Goal: Transaction & Acquisition: Book appointment/travel/reservation

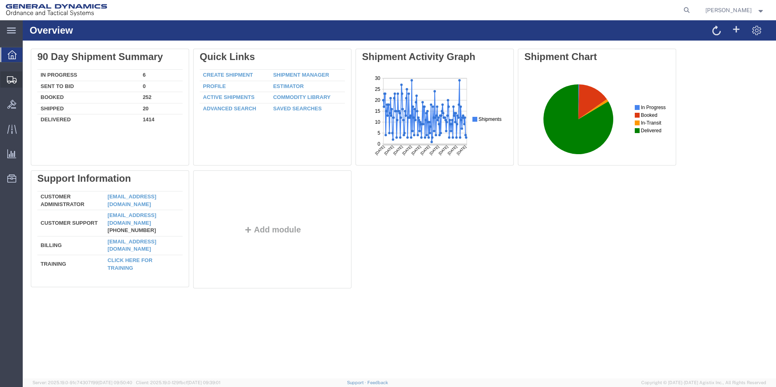
click at [0, 0] on span "Create Shipment" at bounding box center [0, 0] width 0 height 0
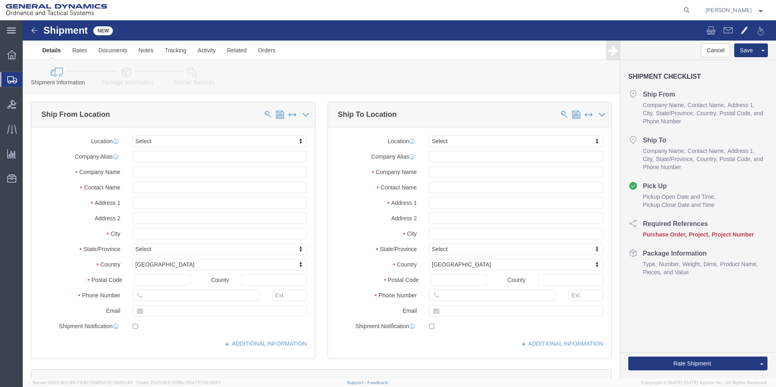
select select
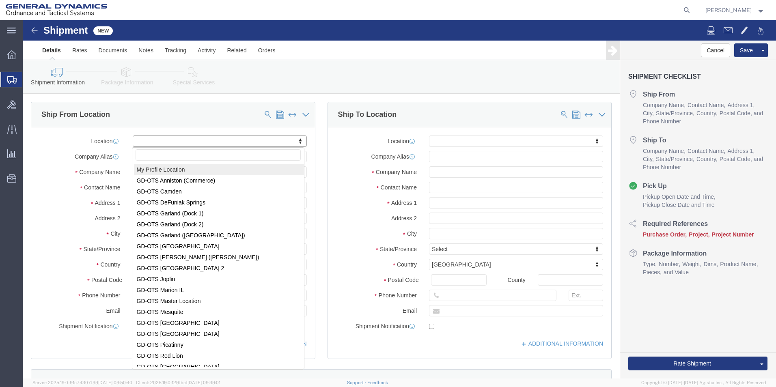
select select "MYPROFILE"
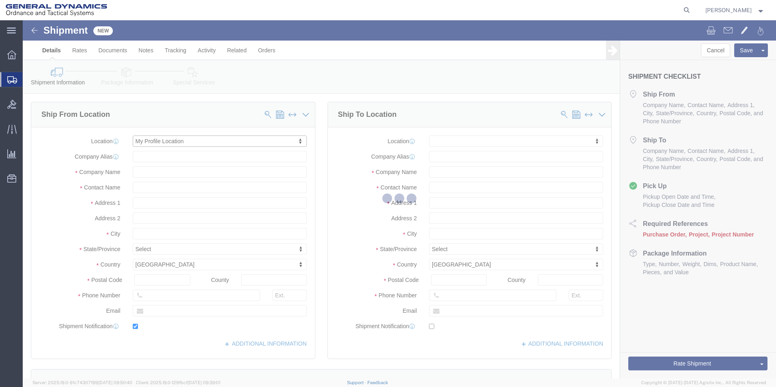
type input "1492 Route 315"
type input "18702"
type input "5709087062"
type input "[EMAIL_ADDRESS][PERSON_NAME][DOMAIN_NAME]"
checkbox input "true"
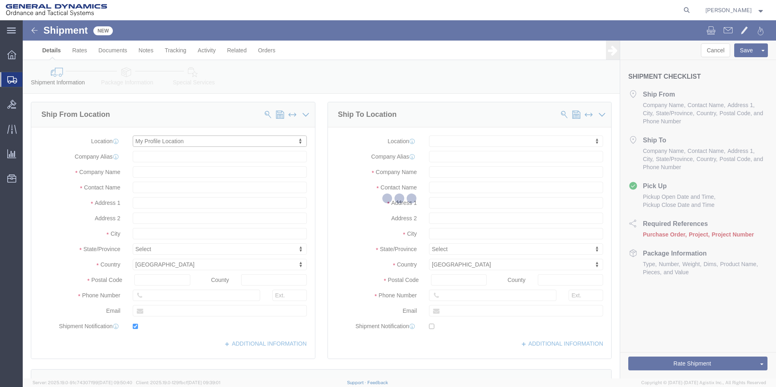
type input "General Dynamics - OTS"
type input "[PERSON_NAME]"
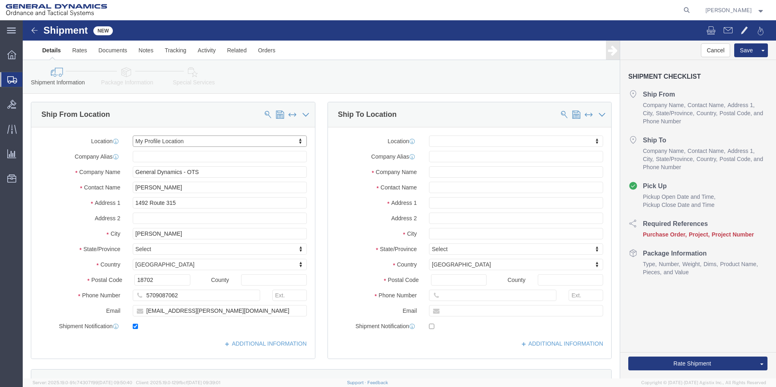
select select "PA"
type input "G"
type input "General Dynamics"
click input "text"
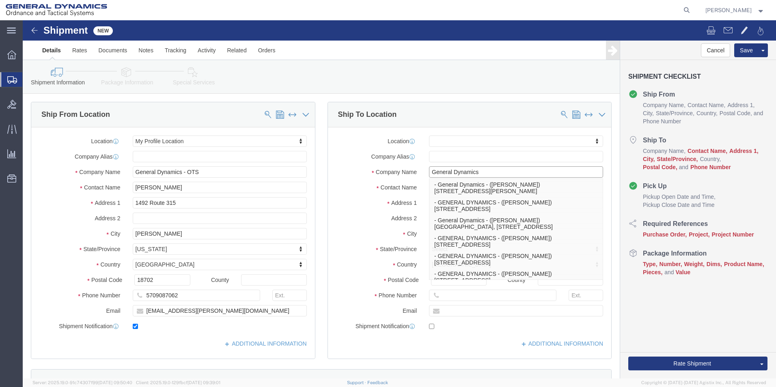
type input "General Dynamics"
click label "City"
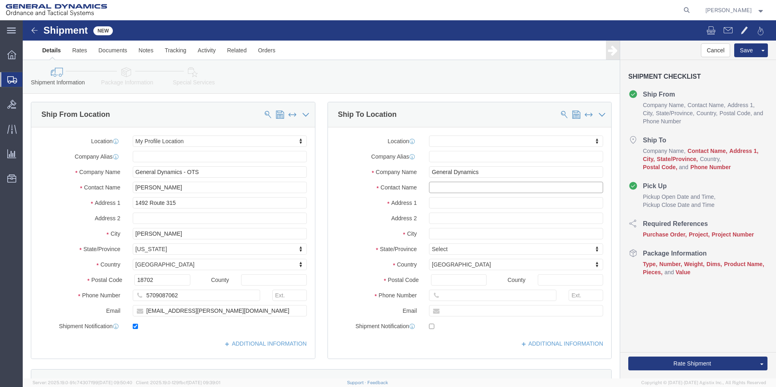
click input "text"
type input "[PERSON_NAME]"
click input "text"
type input "[STREET_ADDRESS][PERSON_NAME]"
select select
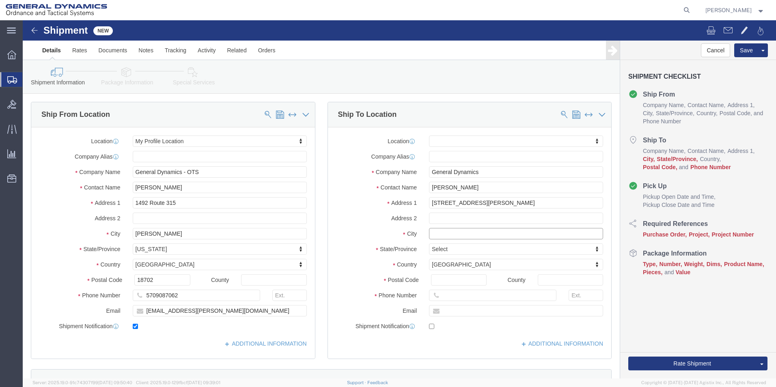
click input "text"
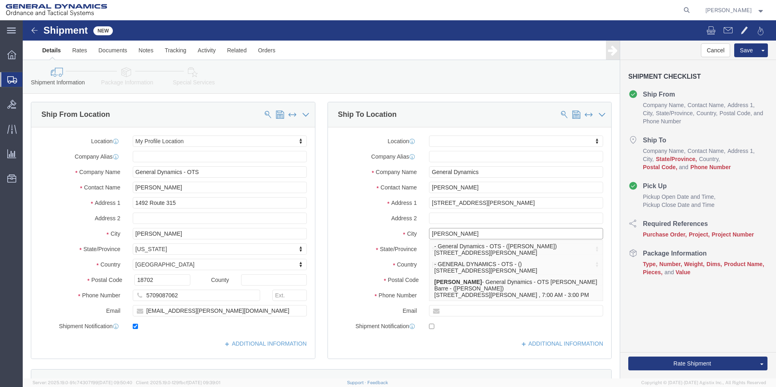
type input "[PERSON_NAME]"
click div "Location My Profile Location GD-OTS [GEOGRAPHIC_DATA] (Commerce) GD-OTS [GEOGRA…"
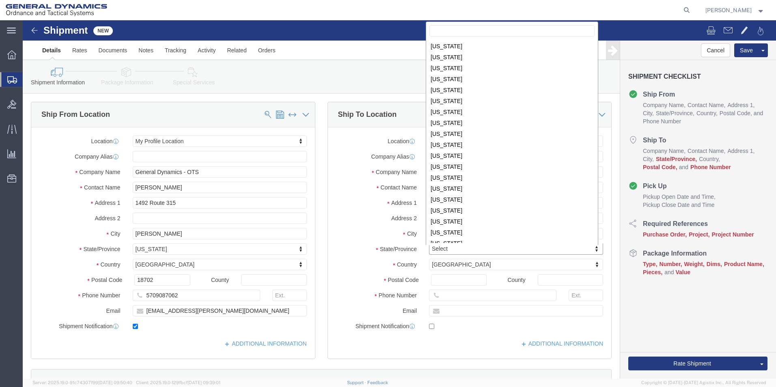
scroll to position [329, 0]
select select
select select "PA"
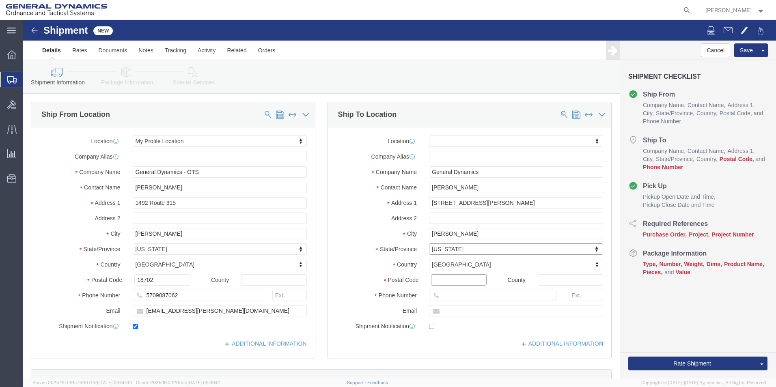
click input "Postal Code"
type input "18702"
select select
click input "text"
type input "[PHONE_NUMBER]"
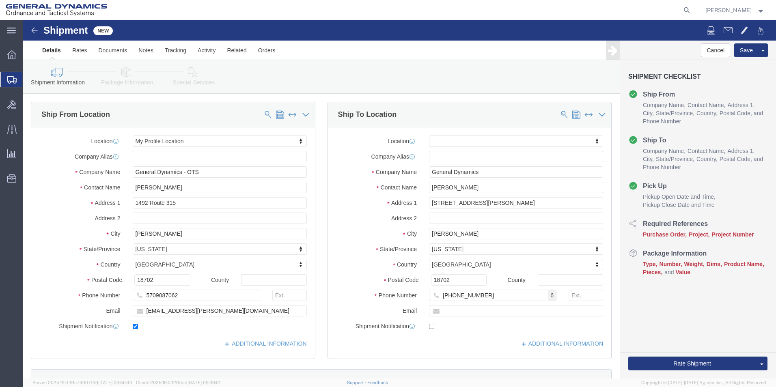
click label "State/Province"
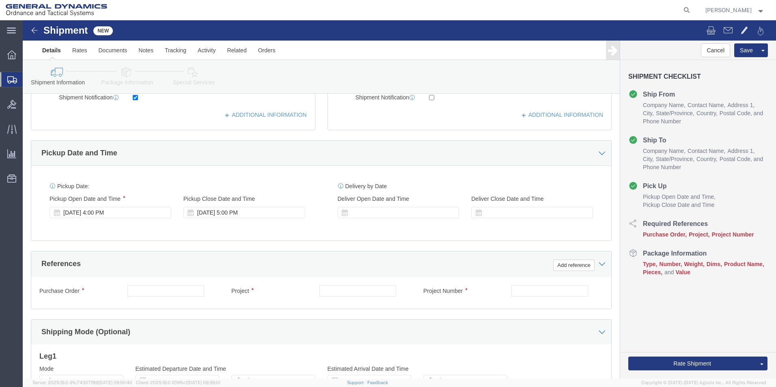
scroll to position [245, 0]
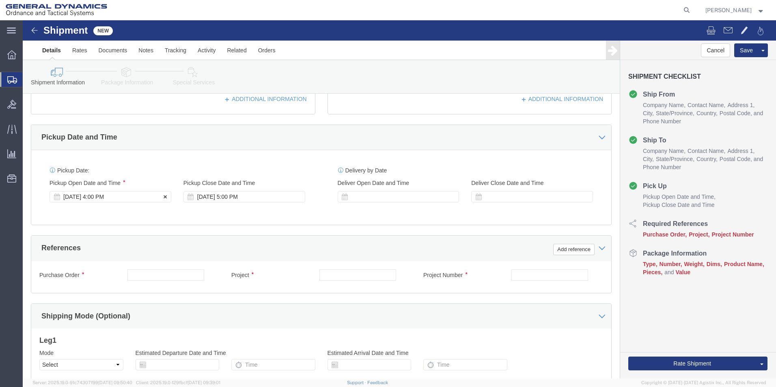
click div "[DATE] 4:00 PM"
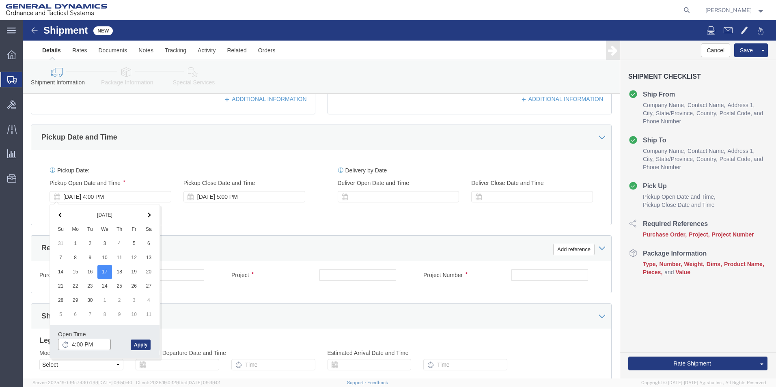
click input "4:00 PM"
type input "9:00 AM"
click button "Apply"
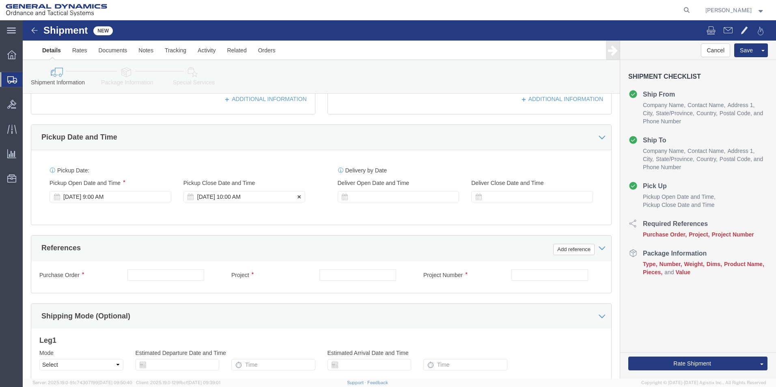
click div "[DATE] 10:00 AM"
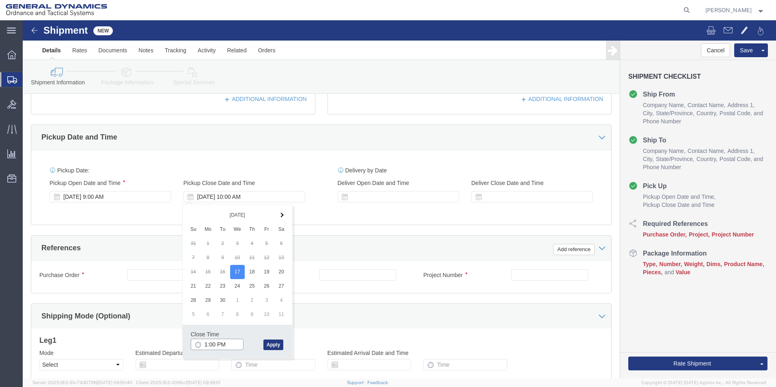
type input "2:00 PM"
click button "Apply"
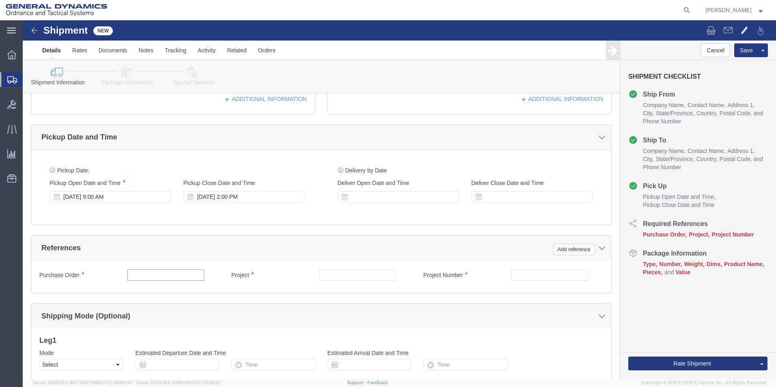
drag, startPoint x: 128, startPoint y: 254, endPoint x: 125, endPoint y: 247, distance: 7.3
click input "text"
type input "N/A"
click input "text"
type input "N"
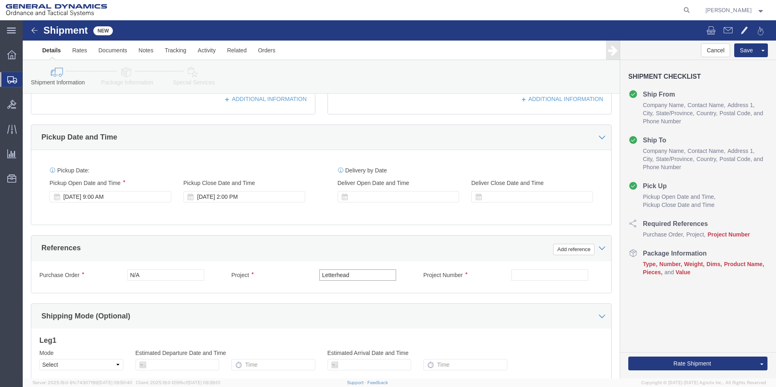
type input "Letterhead"
click input "text"
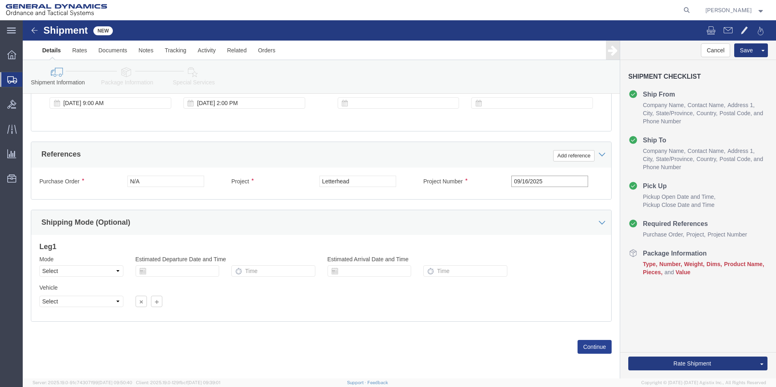
type input "09/16/2025"
click button "Continue"
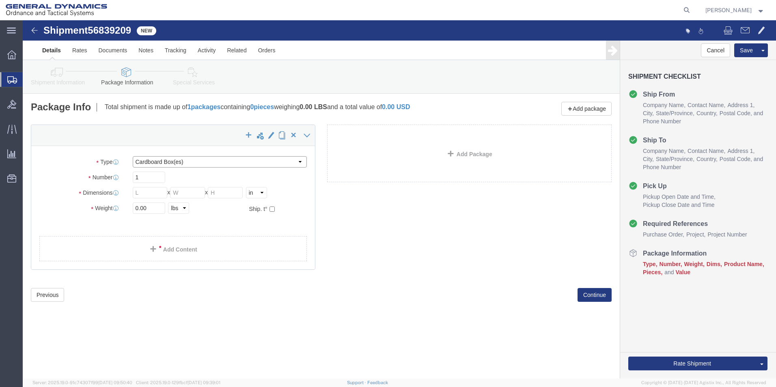
click select "Select Bale(s) Basket(s) Bolt(s) Bottle(s) Buckets Bulk Bundle(s) Can(s) Cardbo…"
select select "ENV"
click select "Select Bale(s) Basket(s) Bolt(s) Bottle(s) Buckets Bulk Bundle(s) Can(s) Cardbo…"
type input "9.50"
type input "12.50"
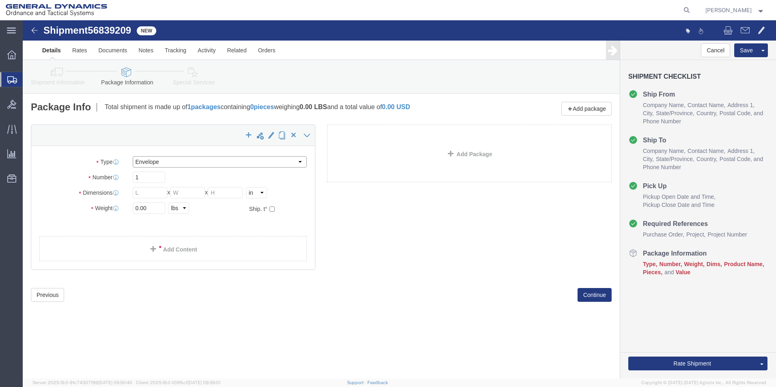
type input "0.25"
type input "1"
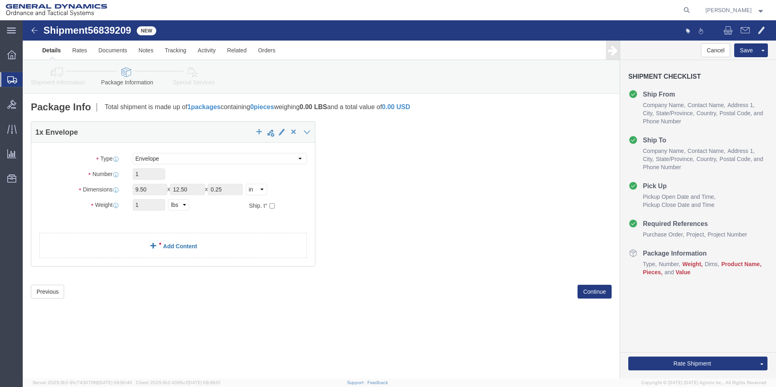
click link "Add Content"
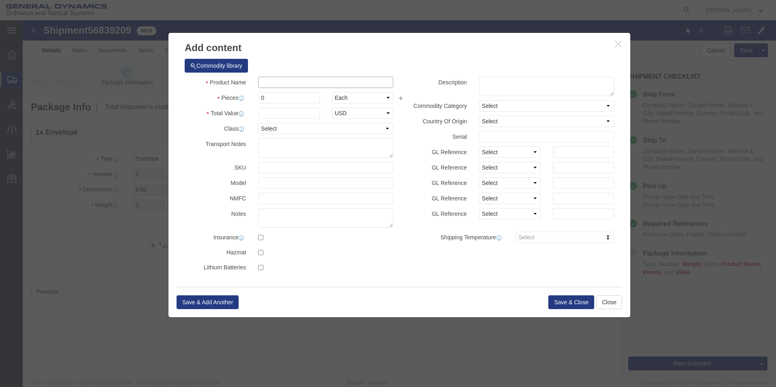
click input "text"
type input "documents"
drag, startPoint x: 243, startPoint y: 77, endPoint x: 229, endPoint y: 81, distance: 14.8
click div "0"
type input "1"
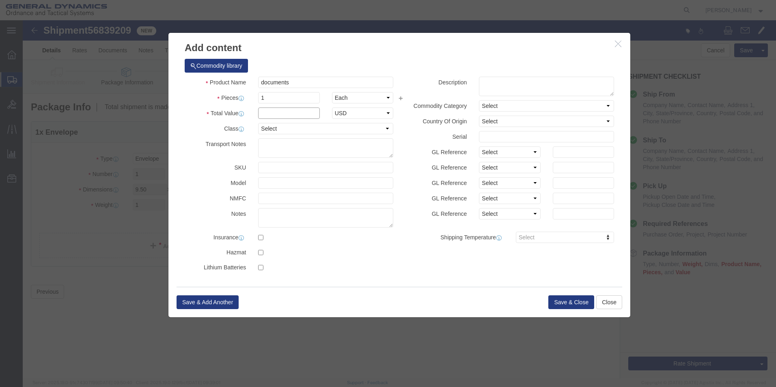
click input "text"
type input "25.00"
click select "Select 50 55 60 65 70 85 92.5 100 125 175 250 300 400"
select select "50"
click select "Select 50 55 60 65 70 85 92.5 100 125 175 250 300 400"
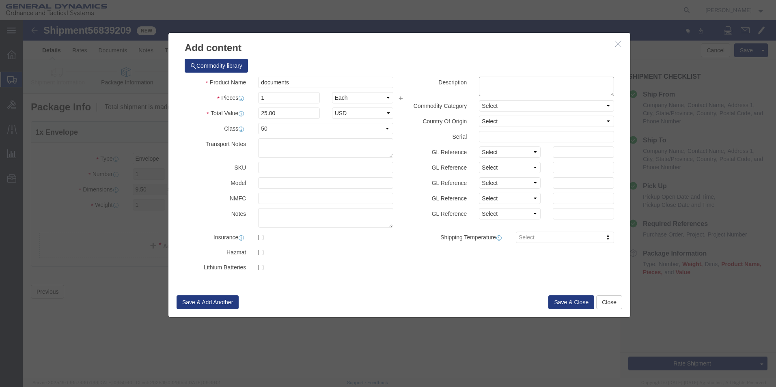
click textarea
type textarea "documents"
click button "Save & Close"
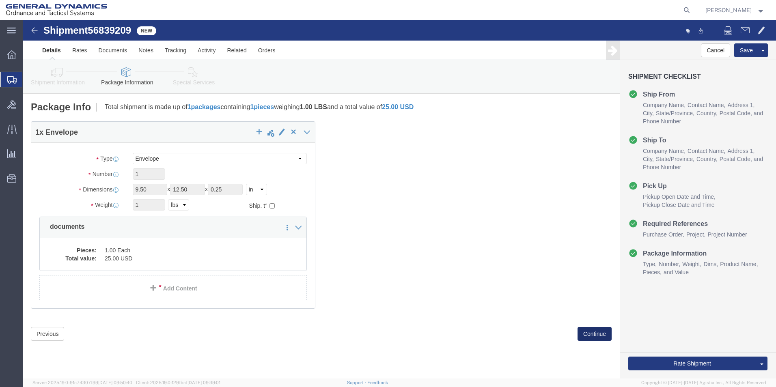
click button "Continue"
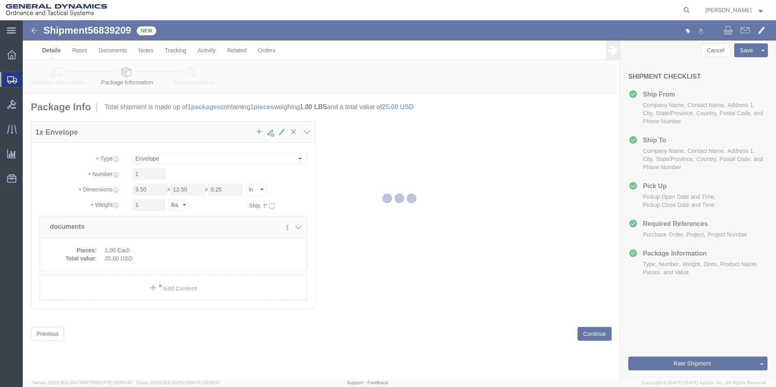
select select
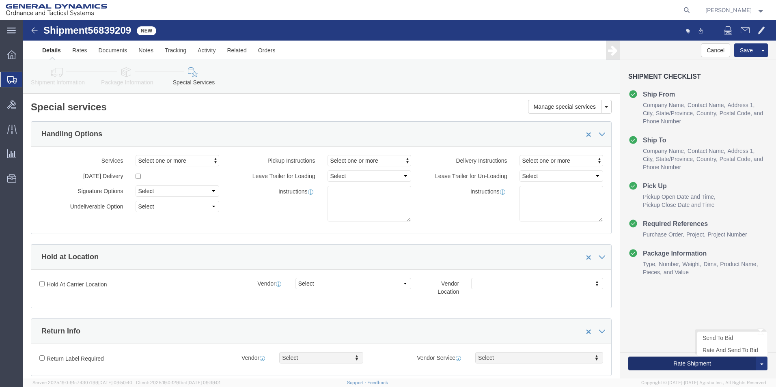
click button "Rate Shipment"
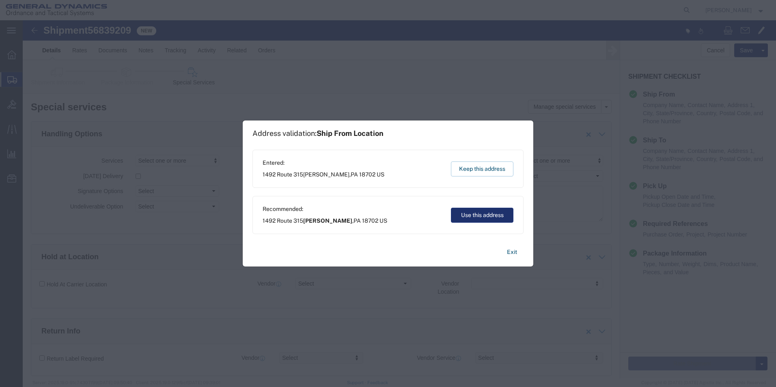
click at [476, 217] on button "Use this address" at bounding box center [482, 215] width 62 height 15
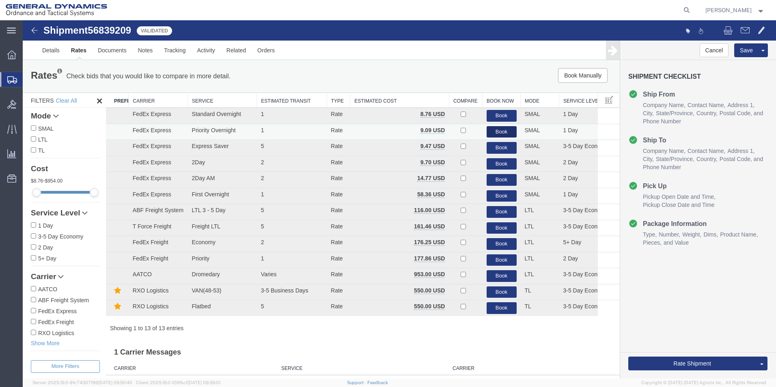
click at [493, 132] on button "Book" at bounding box center [501, 132] width 30 height 12
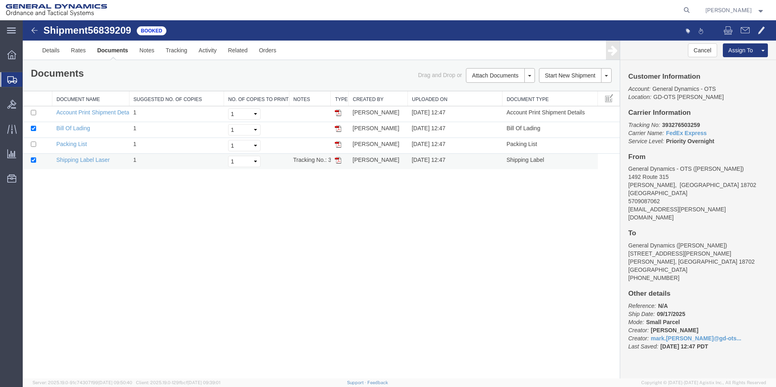
click at [340, 160] on img at bounding box center [338, 160] width 6 height 6
click at [47, 50] on link "Details" at bounding box center [51, 50] width 29 height 19
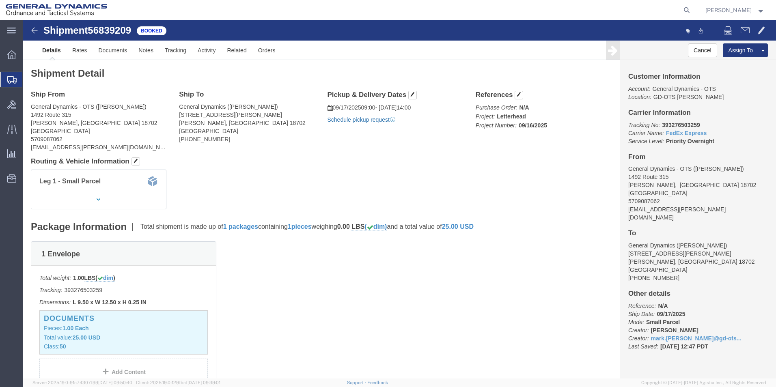
click link "Schedule pickup request"
click link "Documents"
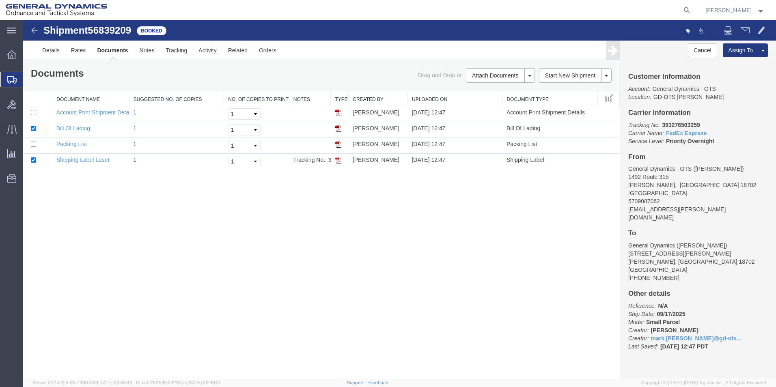
click at [0, 0] on span "Create Shipment" at bounding box center [0, 0] width 0 height 0
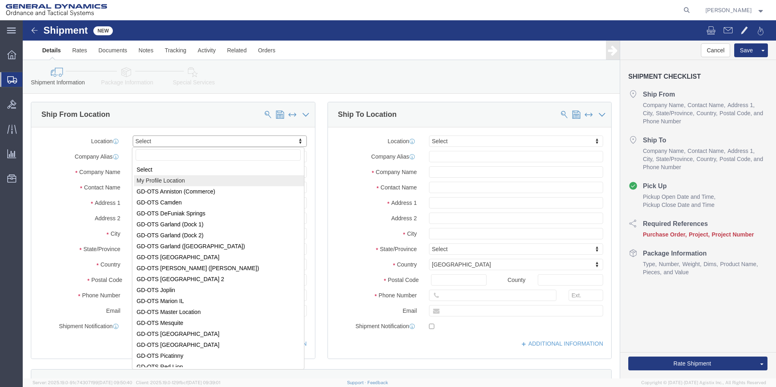
select select "MYPROFILE"
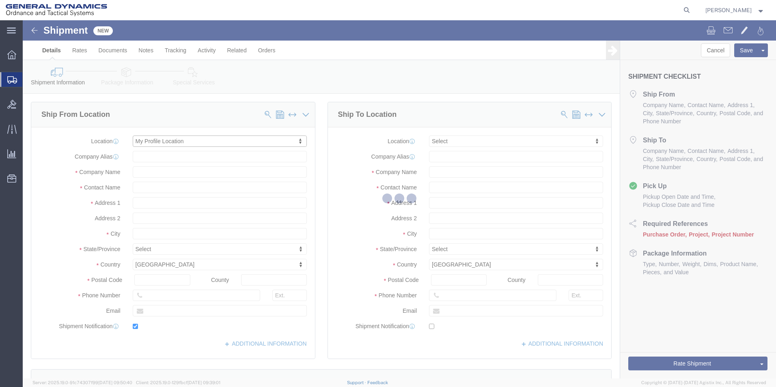
type input "1492 Route 315"
type input "18702"
type input "5709087062"
type input "[EMAIL_ADDRESS][PERSON_NAME][DOMAIN_NAME]"
checkbox input "true"
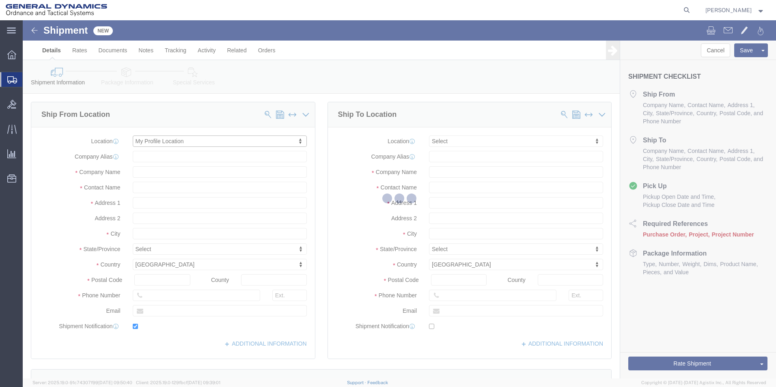
type input "General Dynamics - OTS"
type input "[PERSON_NAME]"
select select "PA"
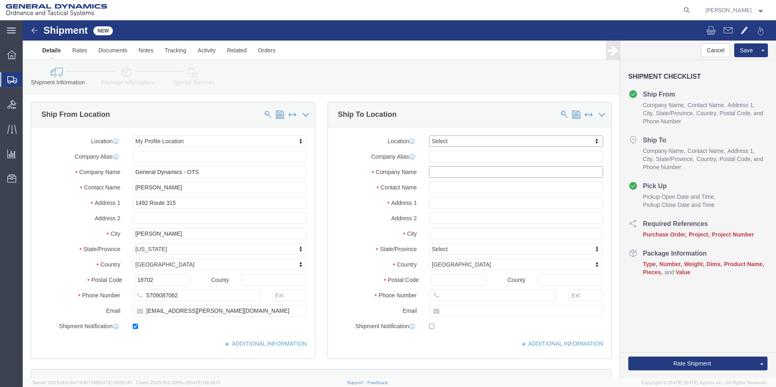
click input "text"
type input "GD-OTS [GEOGRAPHIC_DATA]"
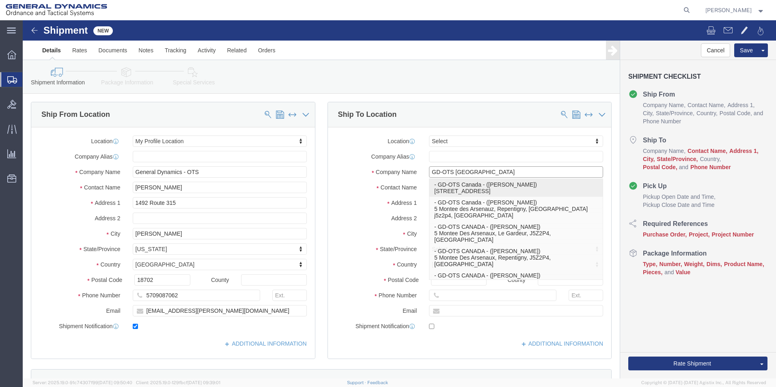
click p "- GD-OTS Canada - ([PERSON_NAME]) 5 [PERSON_NAME][GEOGRAPHIC_DATA], [GEOGRAPHIC…"
type input "5 Montee des Arsenauz"
select select "CA"
type input "j5z2p4"
type input "4505826347"
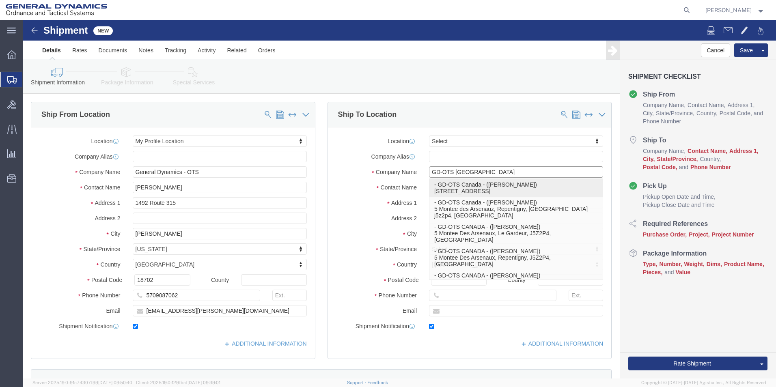
type input "[PERSON_NAME][EMAIL_ADDRESS][DOMAIN_NAME]"
checkbox input "true"
type input "[PERSON_NAME]"
type input "Repentigny"
select select "QC"
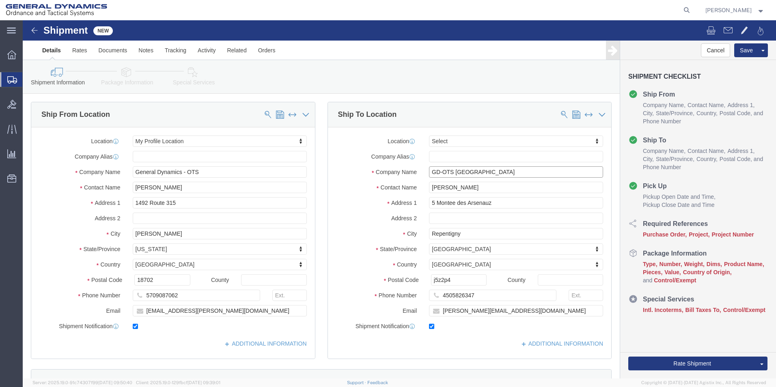
type input "GD-OTS [GEOGRAPHIC_DATA]"
click input "[PERSON_NAME]"
type input "H"
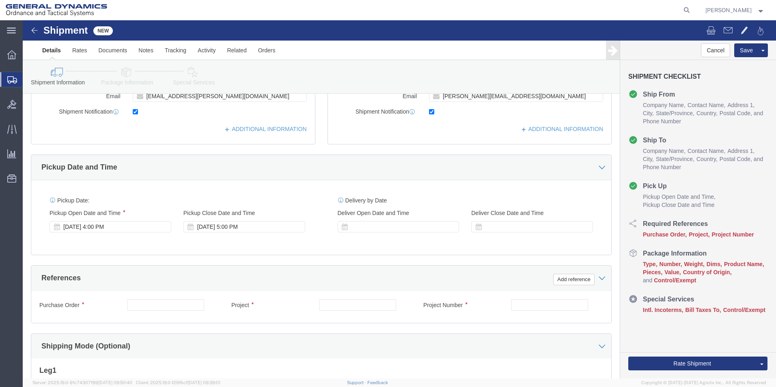
scroll to position [215, 0]
type input "[PERSON_NAME]"
click div "[DATE] 4:00 PM"
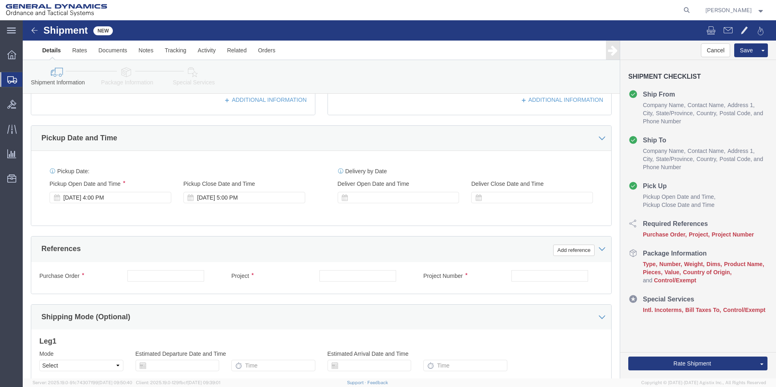
scroll to position [256, 0]
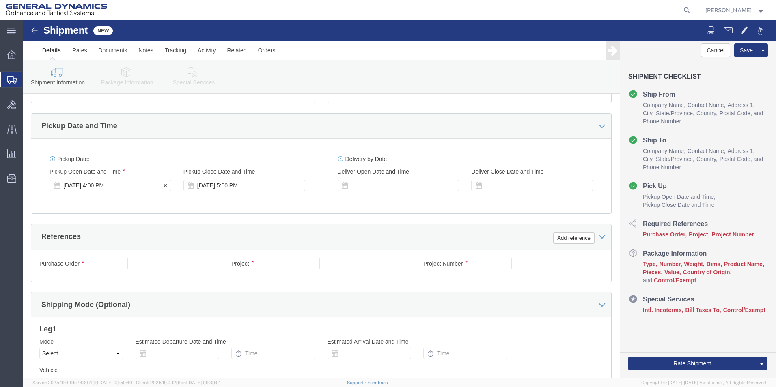
click div "[DATE] 4:00 PM"
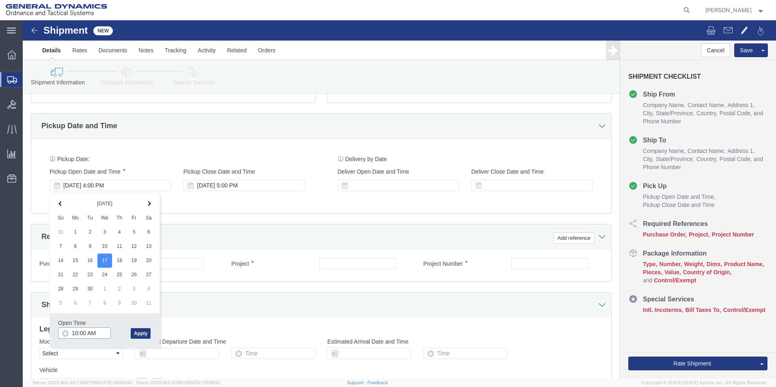
type input "9:00 AM"
click button "Apply"
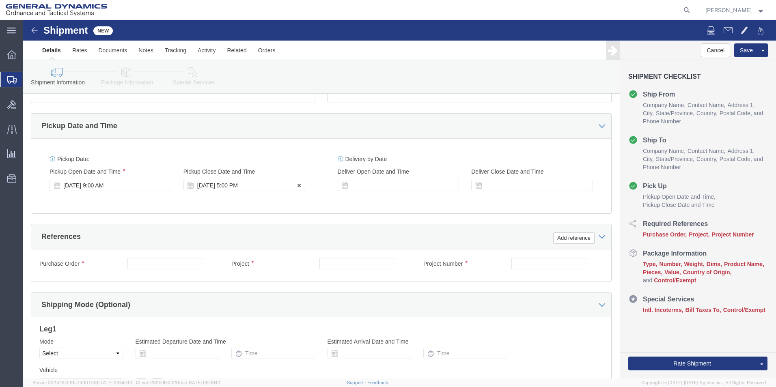
click div "[DATE] 5:00 PM"
type input "2:00 PM"
click button "Apply"
click input "text"
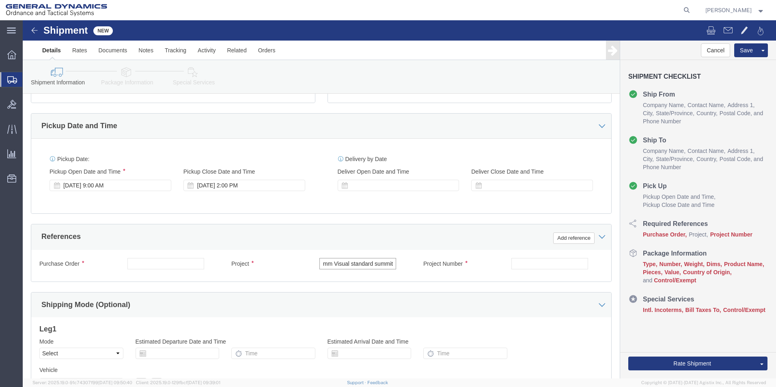
type input "120 mm Visual standard summit"
click input "text"
type input "W15QKN-19-D-0084"
click input "text"
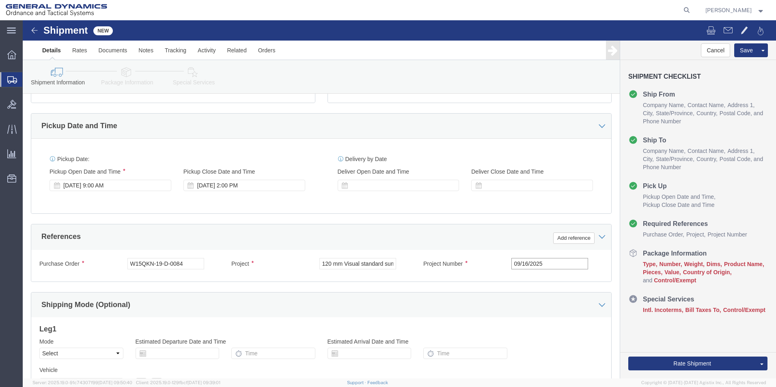
scroll to position [338, 0]
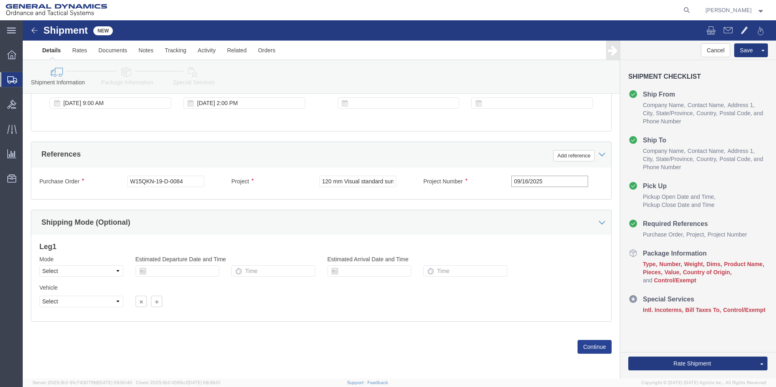
type input "09/16/2025"
click button "Continue"
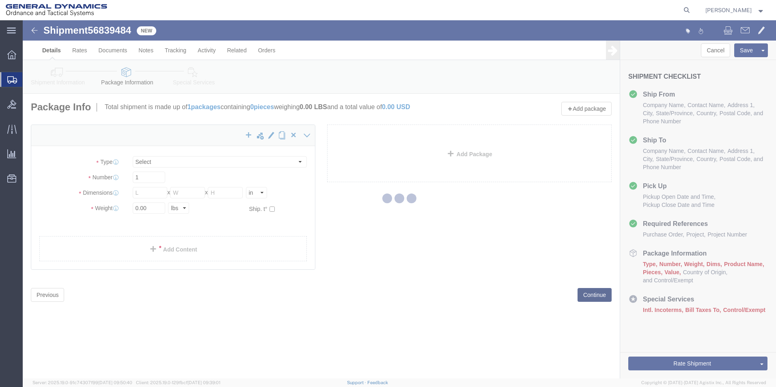
select select "CBOX"
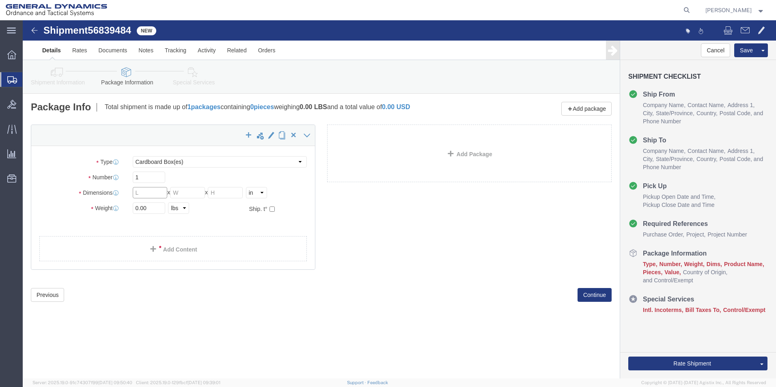
click input "text"
type input "18.00"
click input "text"
type input "13.00"
click input "text"
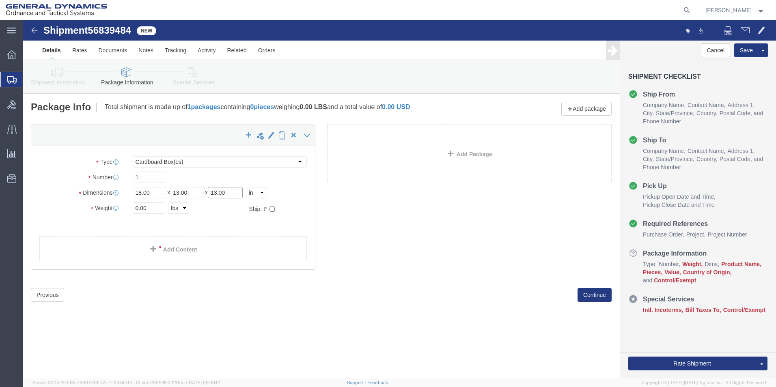
type input "13.00"
drag, startPoint x: 124, startPoint y: 189, endPoint x: 98, endPoint y: 190, distance: 26.4
click div "Weight 0.00 Select kgs lbs Ship. t°"
type input "45.00"
click link "Add Content"
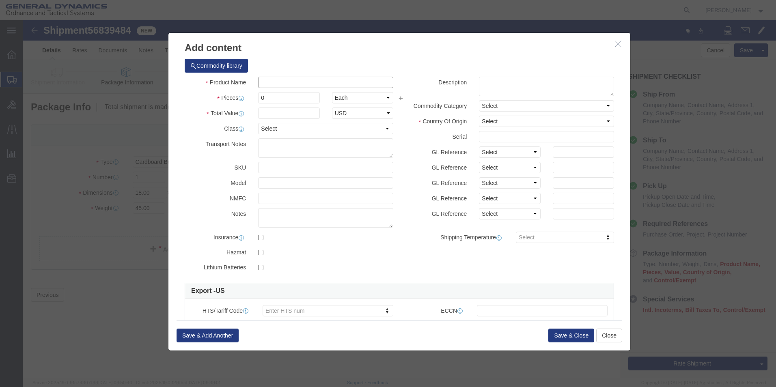
click input "text"
type input "2 120 mm HE shell bodies and 1 120 mm HE sectioned shell body for samples"
drag, startPoint x: 245, startPoint y: 80, endPoint x: 223, endPoint y: 76, distance: 22.1
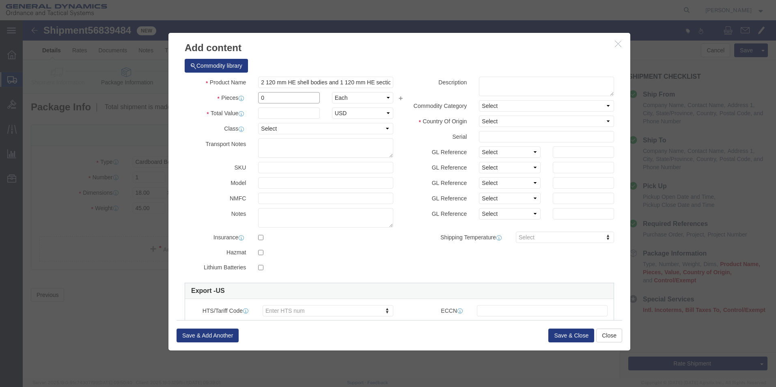
click div "Pieces 0 Select Bag Barrels 100Board Feet Bottle Box Blister Pack Carats Can Ca…"
type input "3.00"
click input "text"
type input "246.58"
click select "Select 50 55 60 65 70 85 92.5 100 125 175 250 300 400"
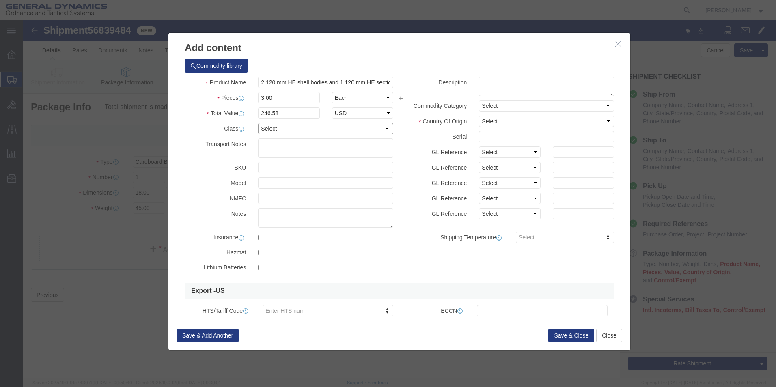
select select "50"
click select "Select 50 55 60 65 70 85 92.5 100 125 175 250 300 400"
click textarea
type textarea "2 120 mm HE shell bodies and 1 120mm HE sectioned shell body"
click select "Select [GEOGRAPHIC_DATA] [GEOGRAPHIC_DATA] [GEOGRAPHIC_DATA] [GEOGRAPHIC_DATA] …"
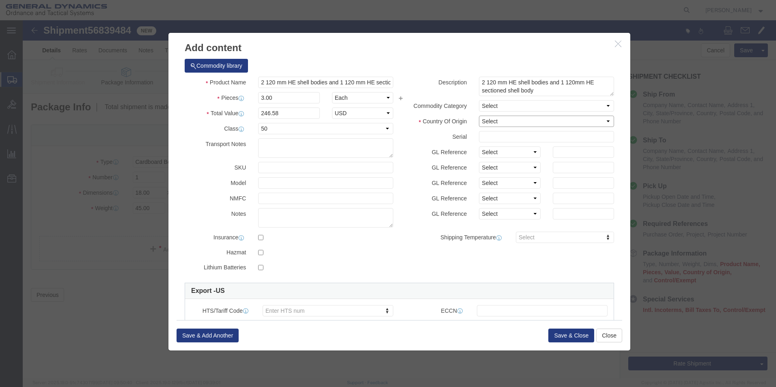
select select "US"
click select "Select [GEOGRAPHIC_DATA] [GEOGRAPHIC_DATA] [GEOGRAPHIC_DATA] [GEOGRAPHIC_DATA] …"
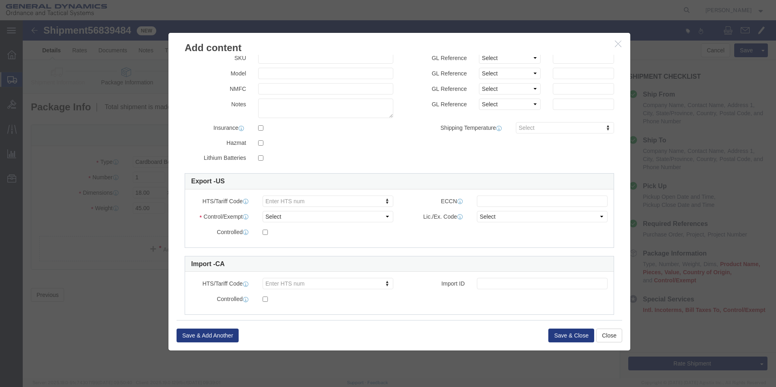
scroll to position [123, 0]
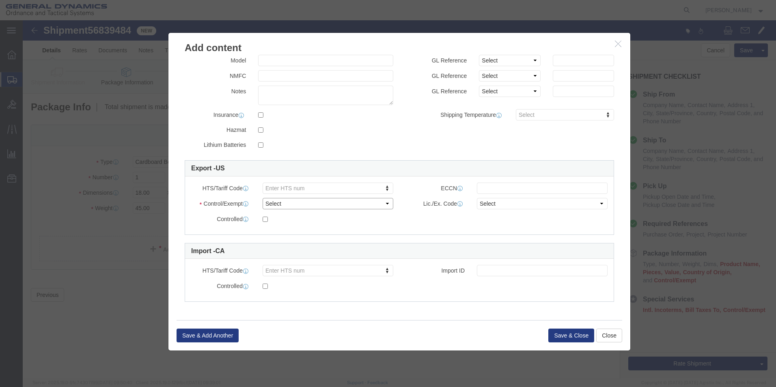
click select "Select ATF BIS DEA EPA FDA FTR ITAR OFAC Other (OPA)"
select select "ITAR"
click select "Select ATF BIS DEA EPA FDA FTR ITAR OFAC Other (OPA)"
click select "Select 123.11B 123.12 123.13 123.16B1 123.16B2 123.16B3 123.16B4 123.16B5 123.1…"
select select "126.5B"
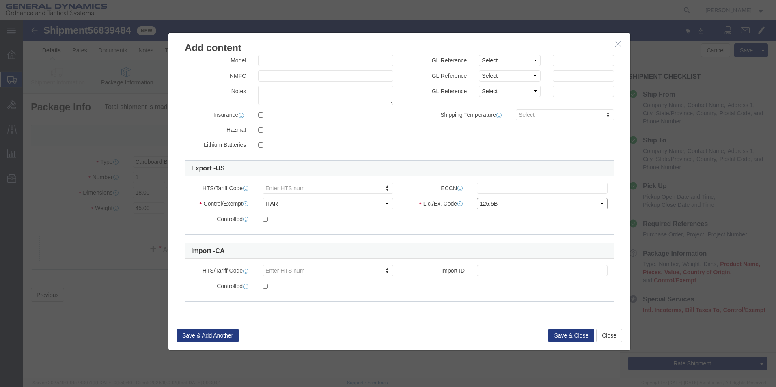
click select "Select 123.11B 123.12 123.13 123.16B1 123.16B2 123.16B3 123.16B4 123.16B5 123.1…"
click button "Save & Close"
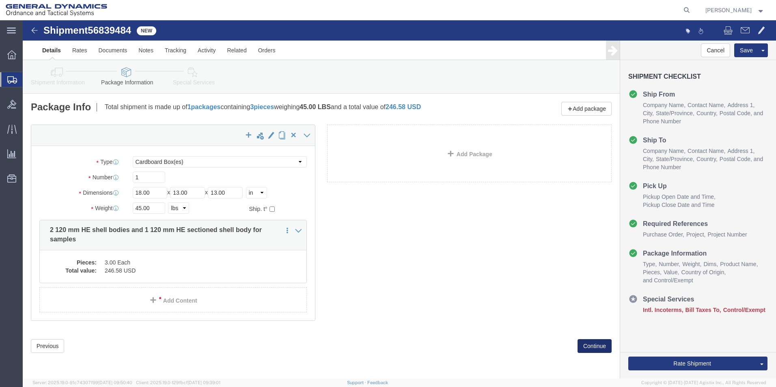
click button "Continue"
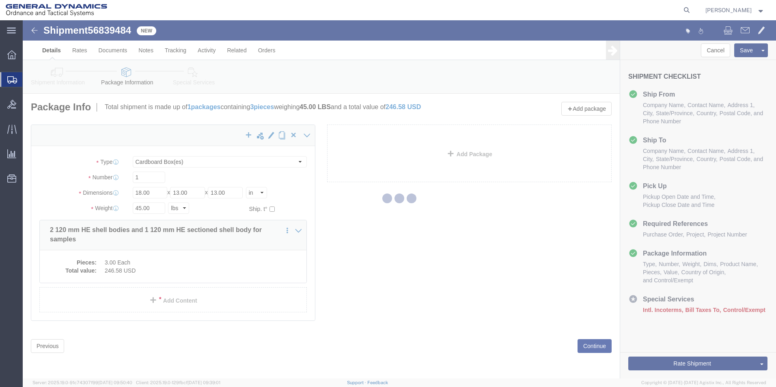
select select
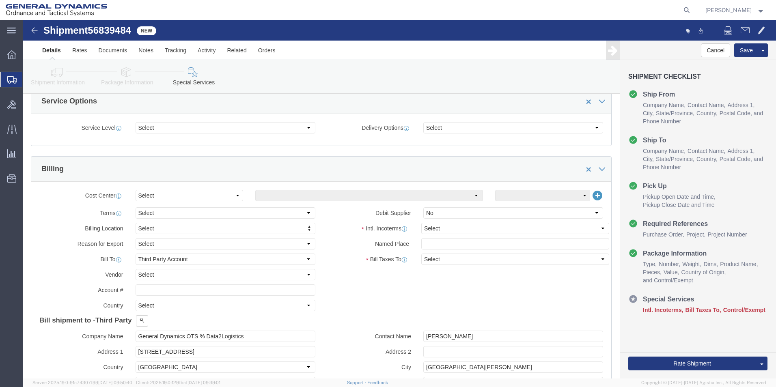
scroll to position [299, 0]
click select "Select Carriage Insurance Paid Carriage Paid To Cost and Freight Cost Insurance…"
select select "CFR"
click select "Select Carriage Insurance Paid Carriage Paid To Cost and Freight Cost Insurance…"
select select "SHIP"
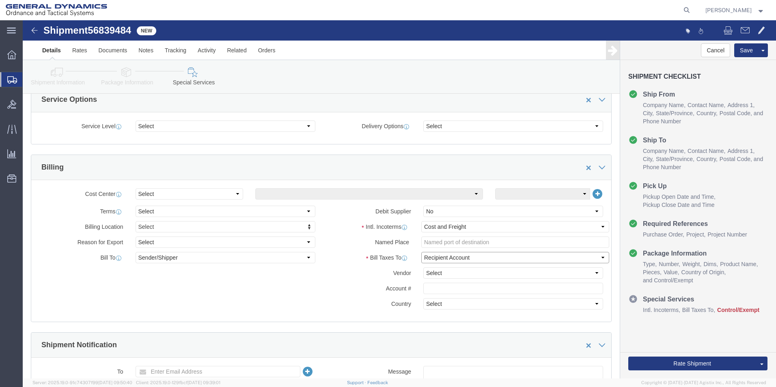
click select "Select Recipient Account Sender/Shipper Third Party Account"
select select "SHIP"
click select "Select Recipient Account Sender/Shipper Third Party Account"
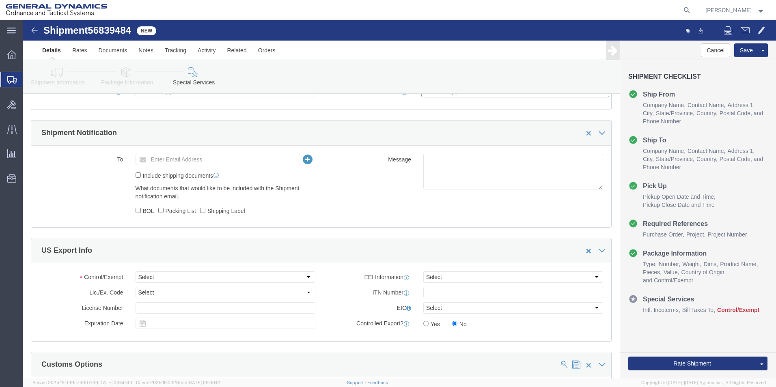
scroll to position [480, 0]
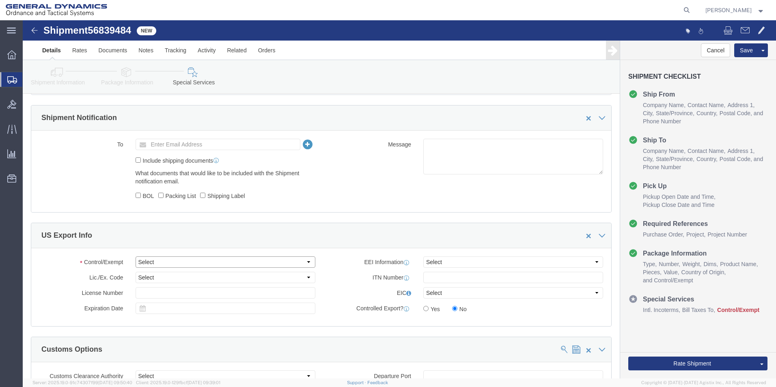
click select "Select ATF BIS DEA EPA FDA FTR ITAR OFAC Other (OPA)"
select select "ITAR"
click select "Select ATF BIS DEA EPA FDA FTR ITAR OFAC Other (OPA)"
click select "Select 123.11B 123.12 123.13 123.16B1 123.16B2 123.16B3 123.16B4 123.16B5 123.1…"
select select "126.5B"
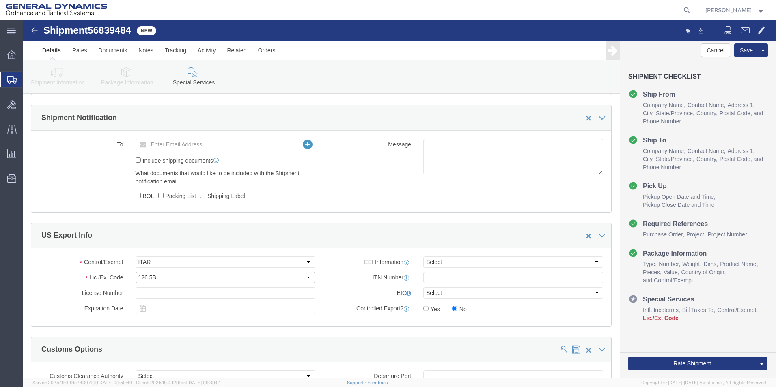
click select "Select 123.11B 123.12 123.13 123.16B1 123.16B2 123.16B3 123.16B4 123.16B5 123.1…"
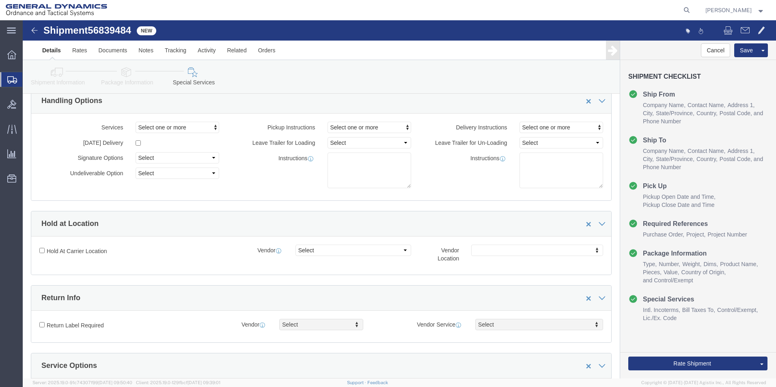
scroll to position [0, 0]
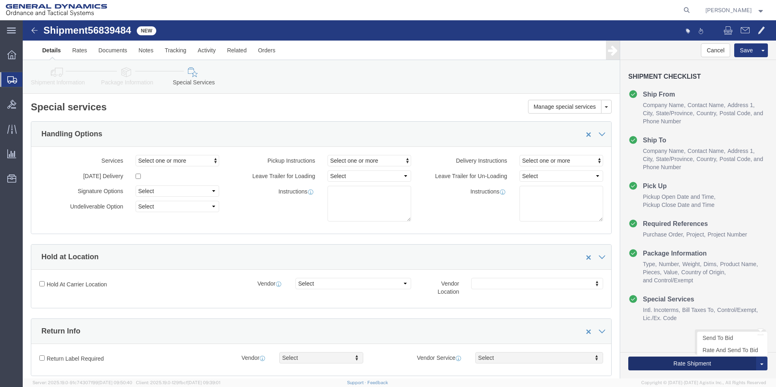
click button "Rate Shipment"
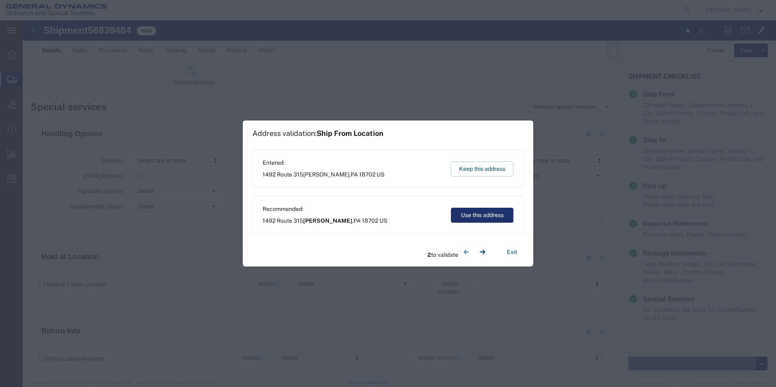
click at [483, 215] on button "Use this address" at bounding box center [482, 215] width 62 height 15
click at [482, 215] on button "Use this address" at bounding box center [482, 215] width 62 height 15
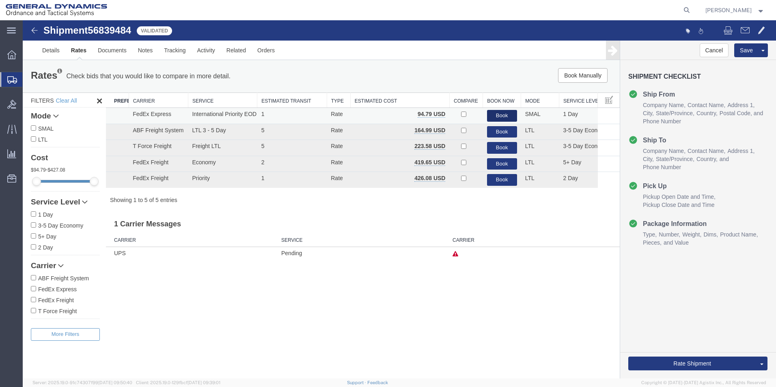
click at [501, 115] on button "Book" at bounding box center [502, 116] width 30 height 12
click at [499, 114] on button "Book" at bounding box center [502, 116] width 30 height 12
click at [49, 49] on link "Details" at bounding box center [51, 50] width 29 height 19
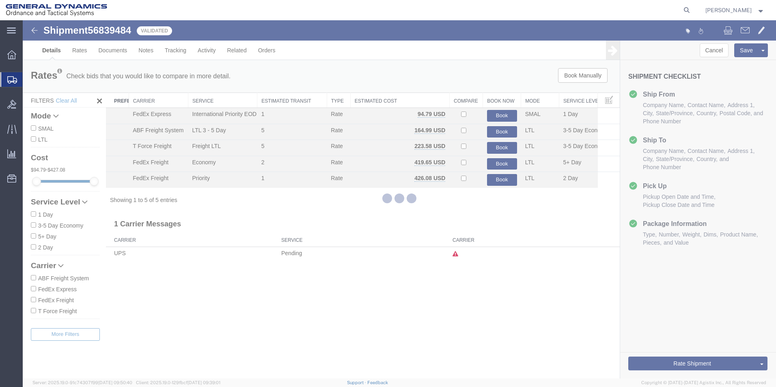
select select "42193"
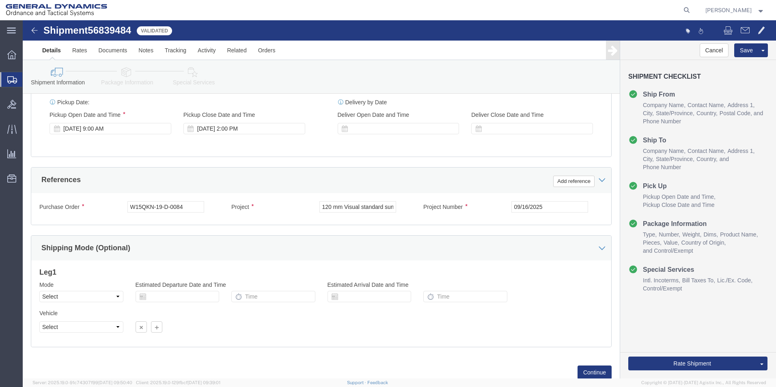
scroll to position [338, 0]
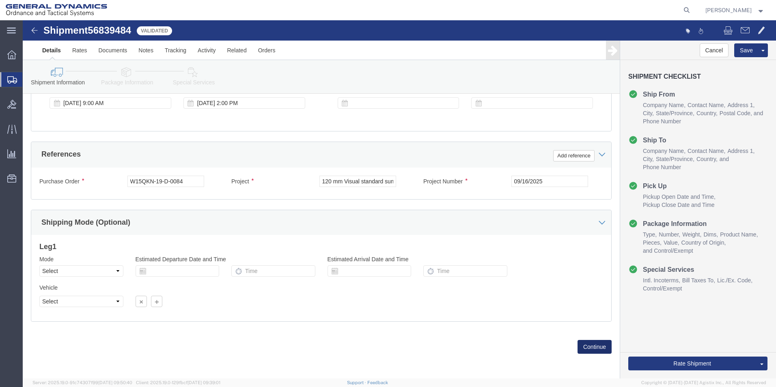
click button "Continue"
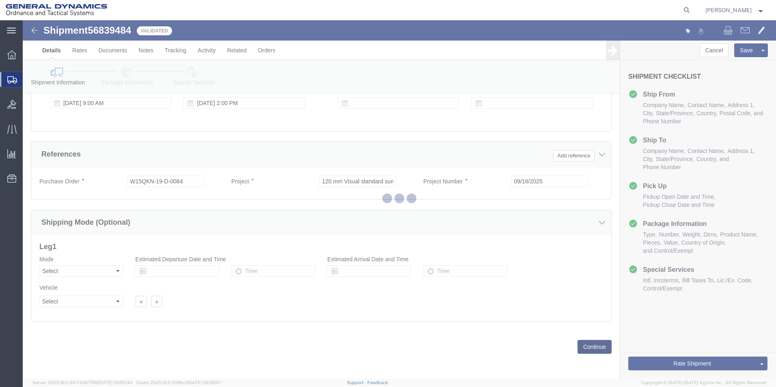
scroll to position [0, 0]
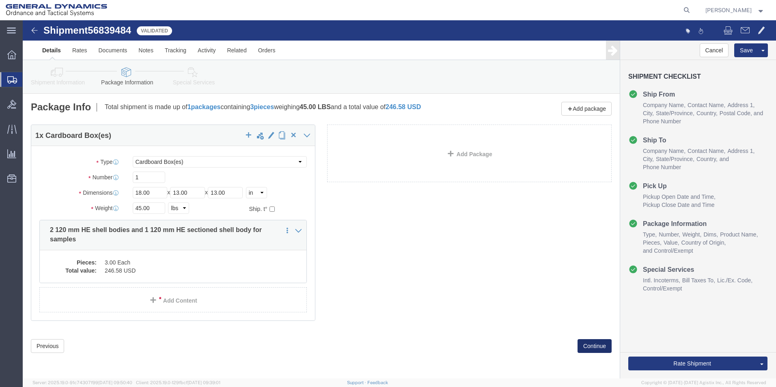
click button "Continue"
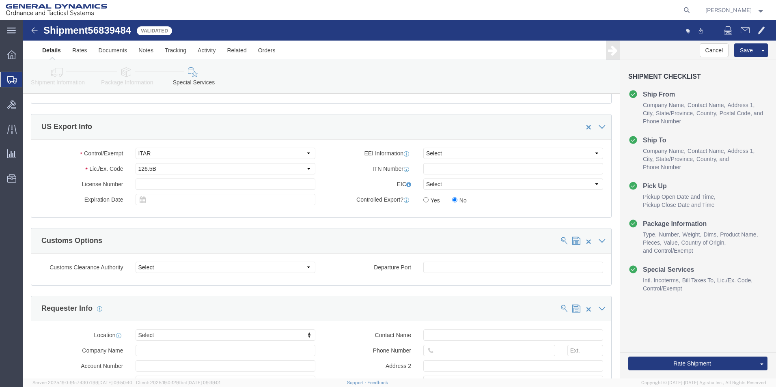
scroll to position [586, 0]
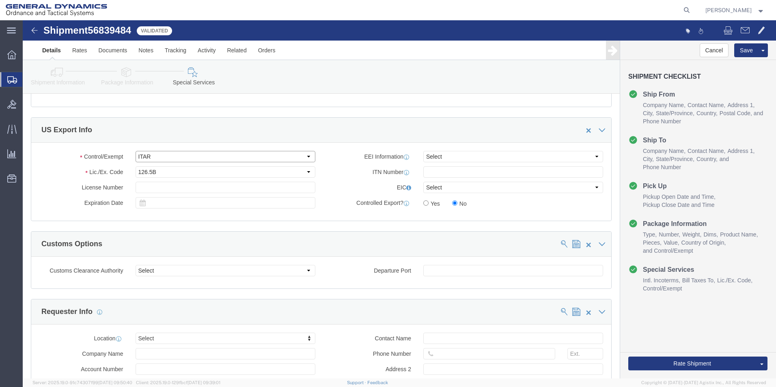
click select "Select ATF BIS DEA EPA FDA FTR ITAR OFAC Other (OPA)"
select select "OPA"
click select "Select ATF BIS DEA EPA FDA FTR ITAR OFAC Other (OPA)"
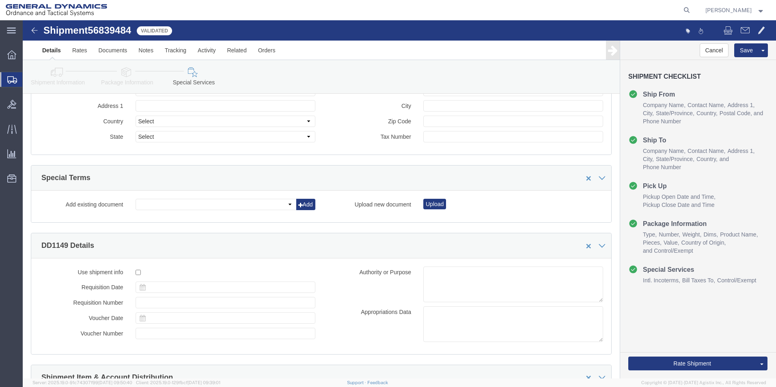
scroll to position [1030, 0]
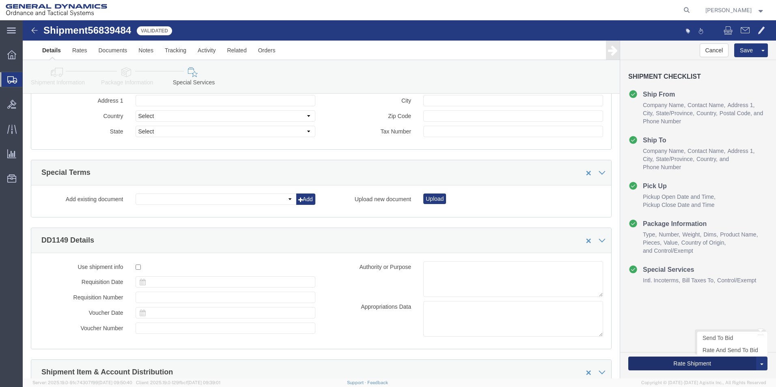
click button "Rate Shipment"
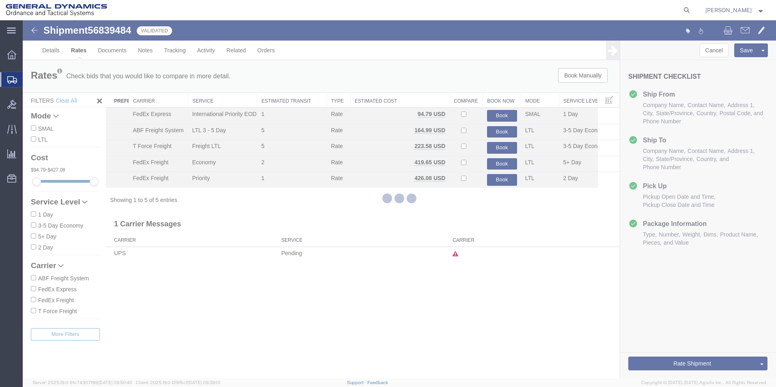
scroll to position [0, 0]
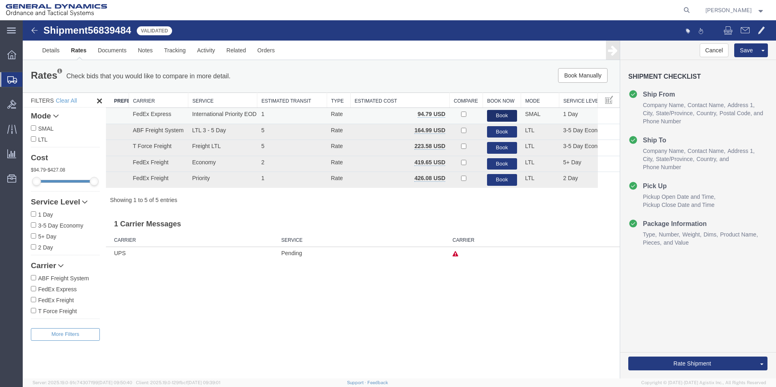
click at [503, 115] on button "Book" at bounding box center [502, 116] width 30 height 12
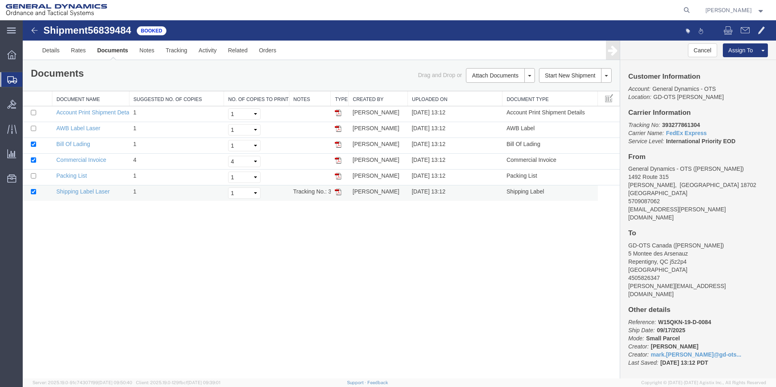
click at [337, 192] on img at bounding box center [338, 192] width 6 height 6
click at [56, 50] on link "Details" at bounding box center [51, 50] width 29 height 19
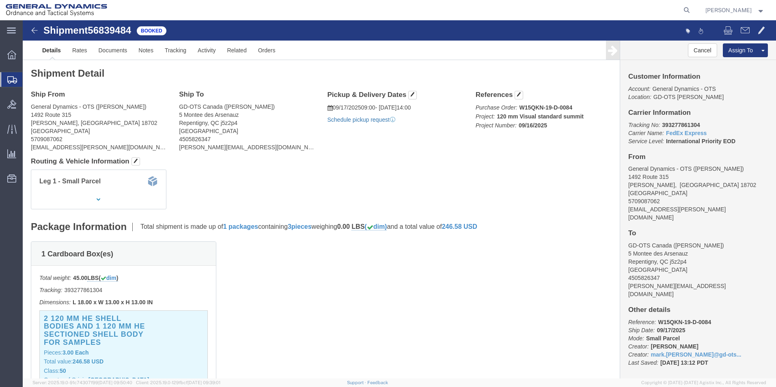
click link "Schedule pickup request"
click link "Documents"
